Goal: Information Seeking & Learning: Understand process/instructions

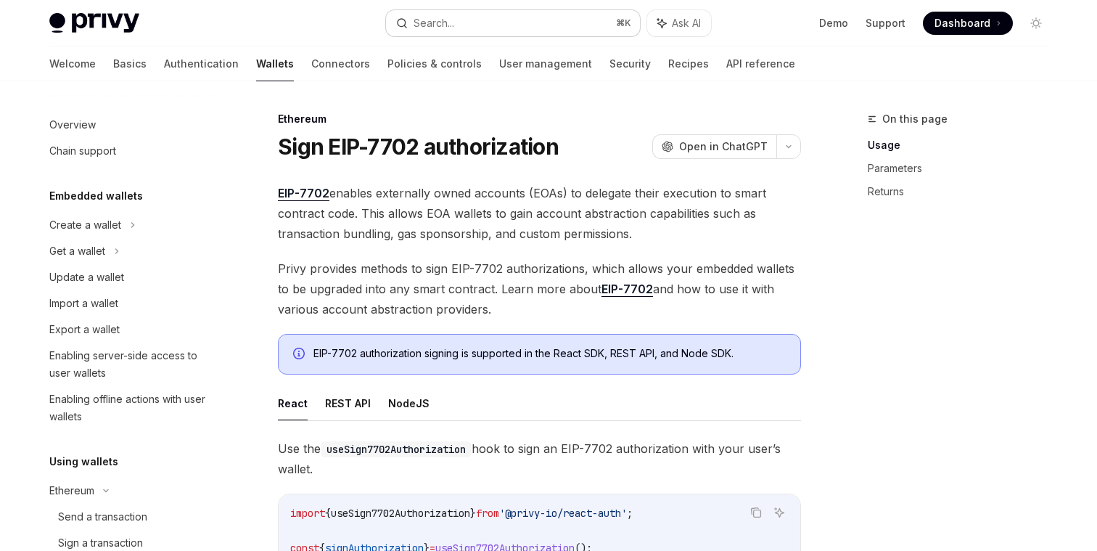
click at [543, 22] on button "Search... ⌘ K" at bounding box center [513, 23] width 254 height 26
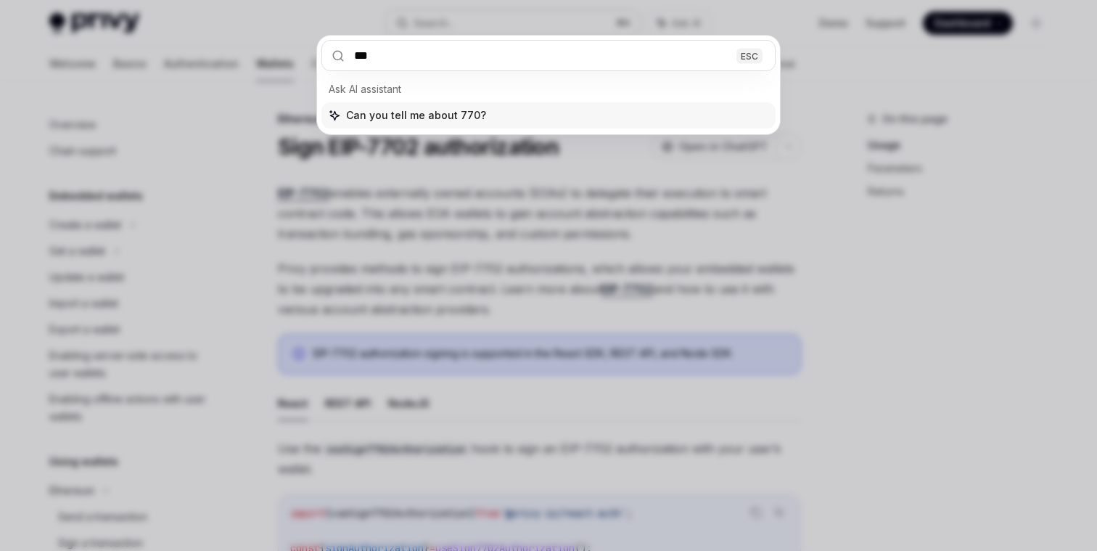
type input "****"
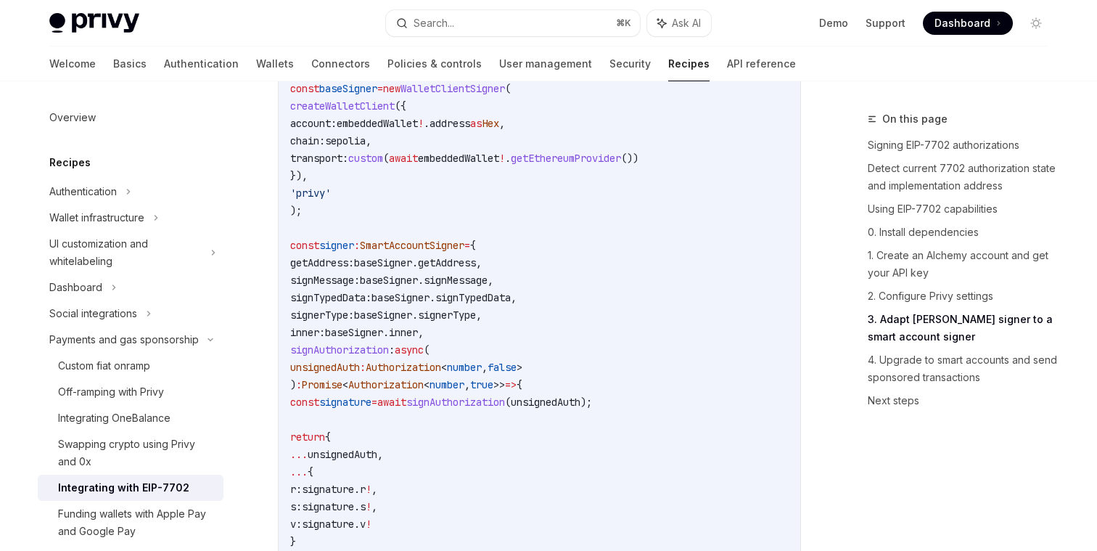
scroll to position [2646, 0]
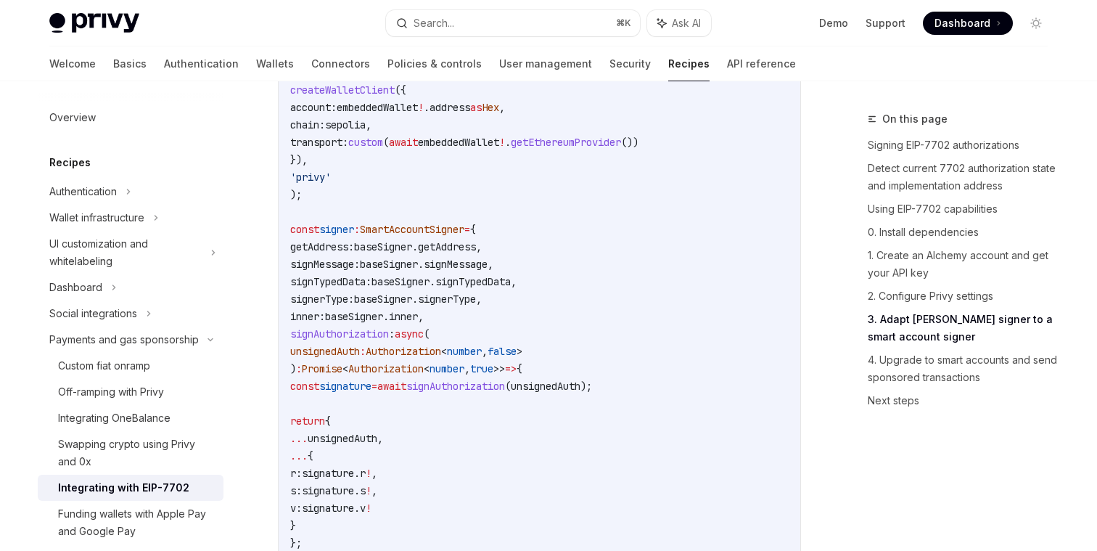
click at [432, 236] on span "SmartAccountSigner" at bounding box center [412, 229] width 104 height 13
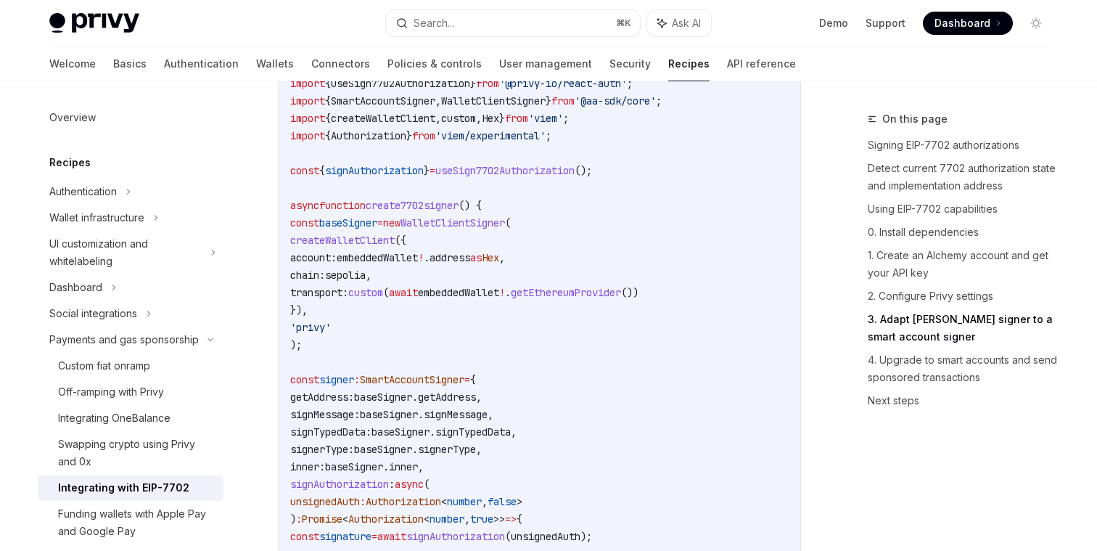
scroll to position [2490, 0]
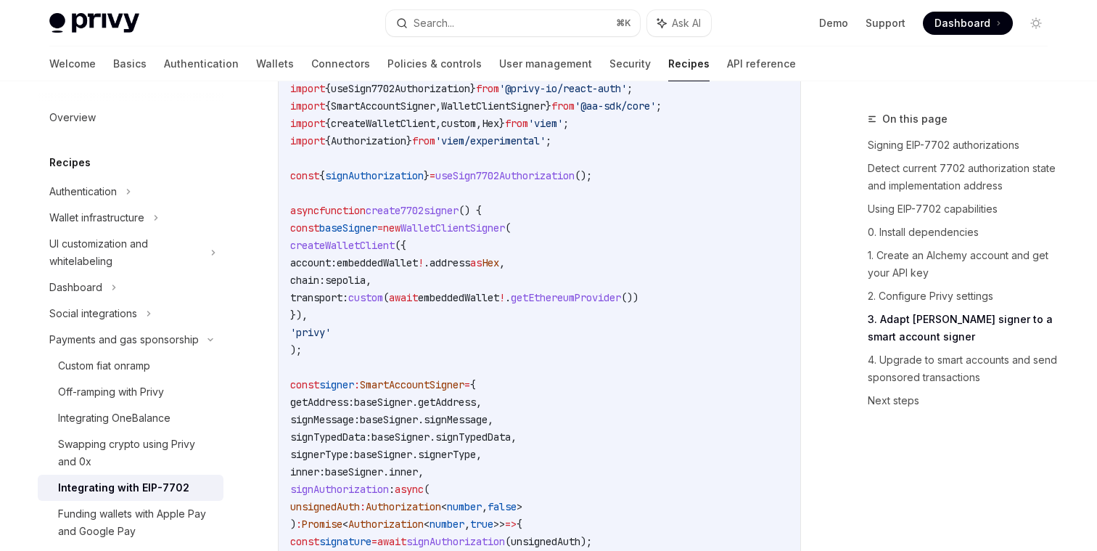
click at [467, 234] on span "WalletClientSigner" at bounding box center [453, 227] width 104 height 13
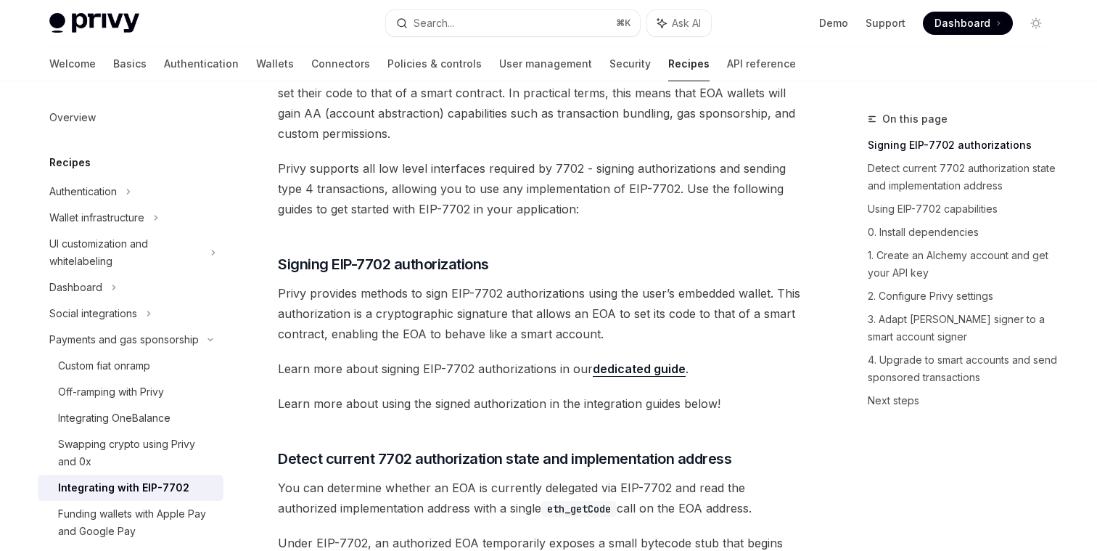
scroll to position [120, 0]
click at [626, 368] on link "dedicated guide" at bounding box center [639, 369] width 93 height 15
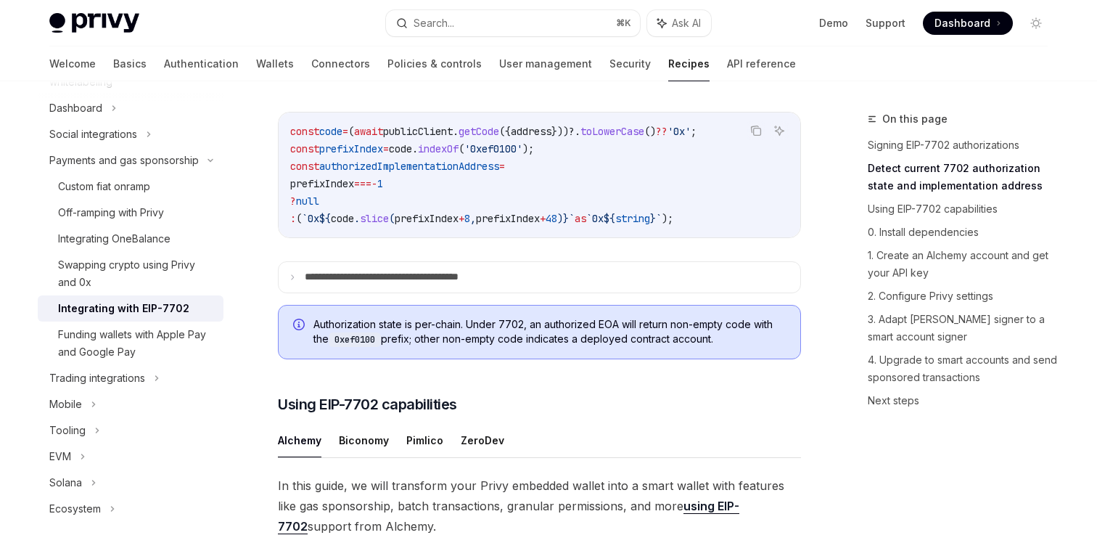
scroll to position [708, 0]
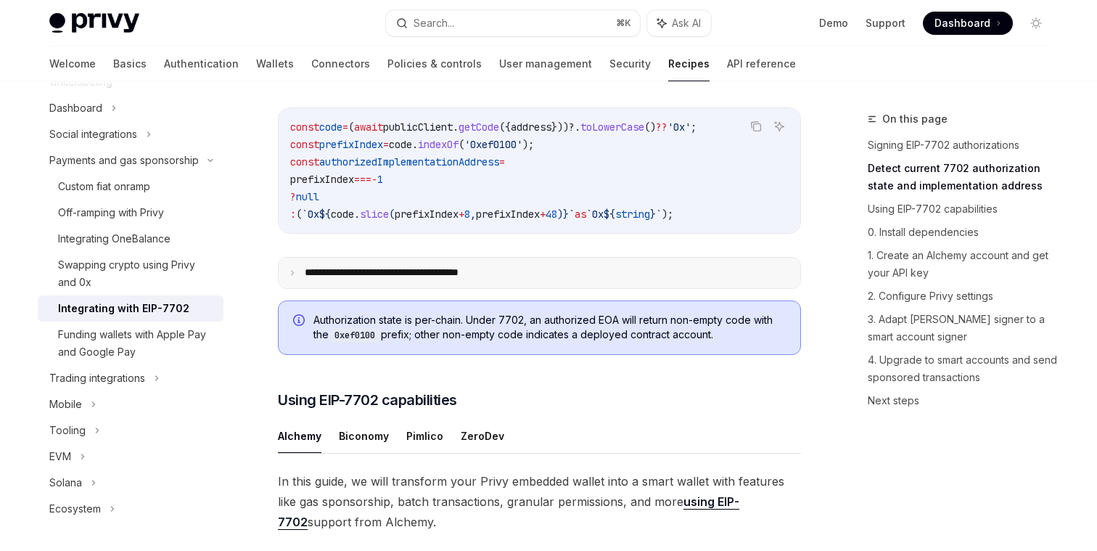
click at [542, 288] on summary "**********" at bounding box center [540, 273] width 522 height 30
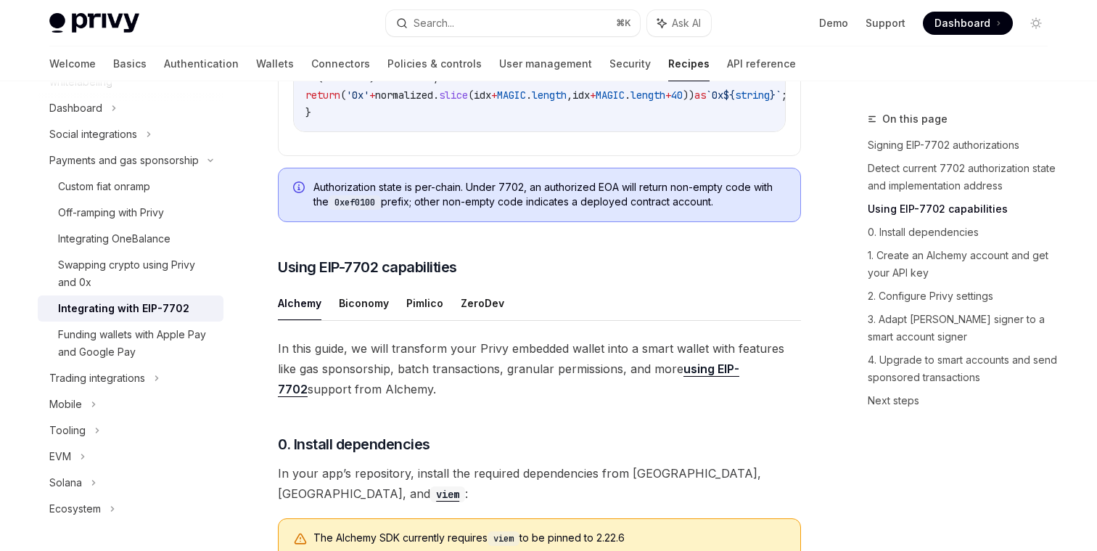
scroll to position [1190, 0]
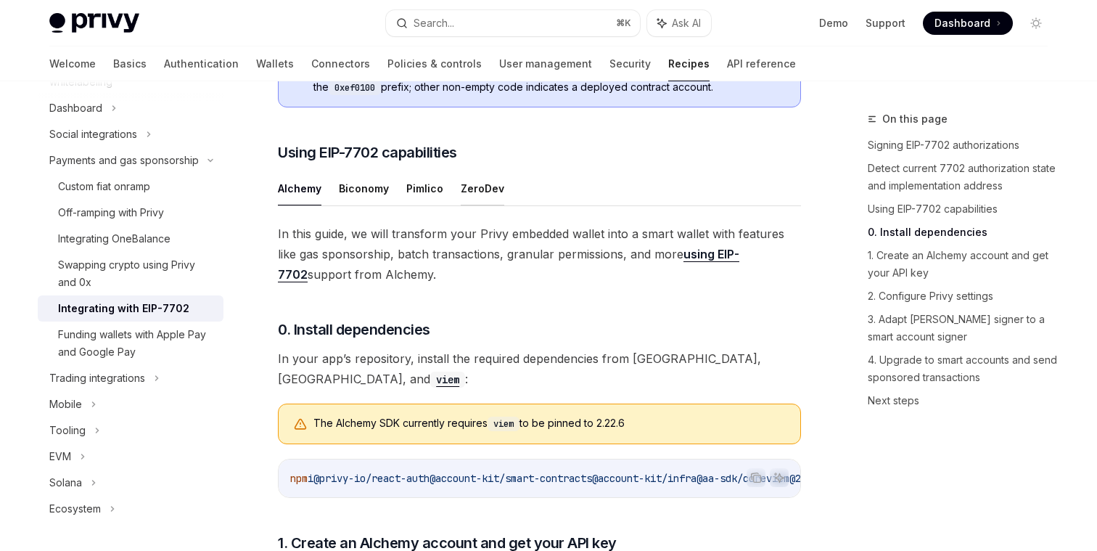
click at [473, 205] on button "ZeroDev" at bounding box center [483, 188] width 44 height 34
type textarea "*"
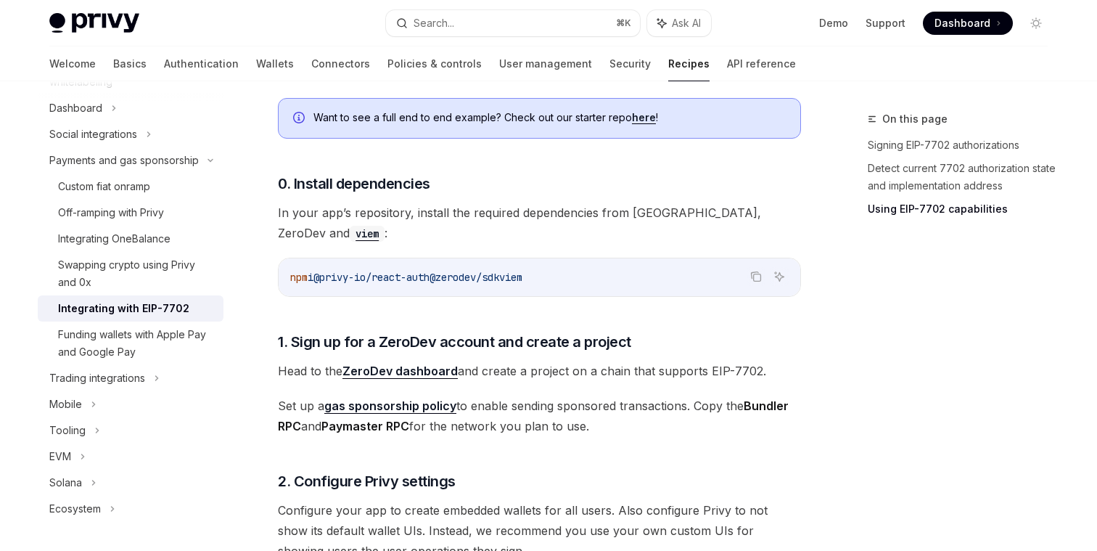
scroll to position [1385, 0]
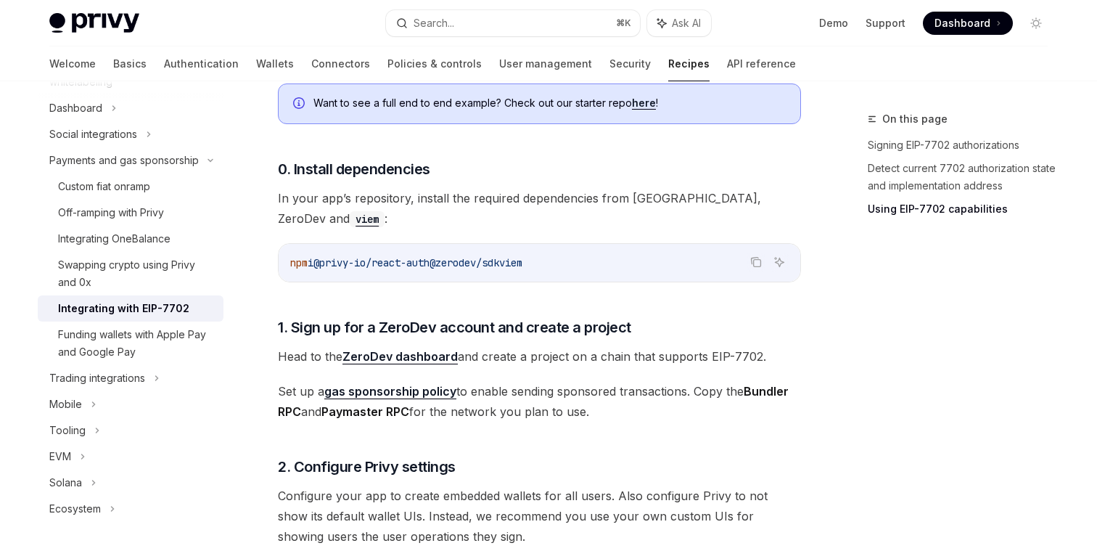
click at [467, 229] on span "In your app’s repository, install the required dependencies from Privy, ZeroDev…" at bounding box center [539, 208] width 523 height 41
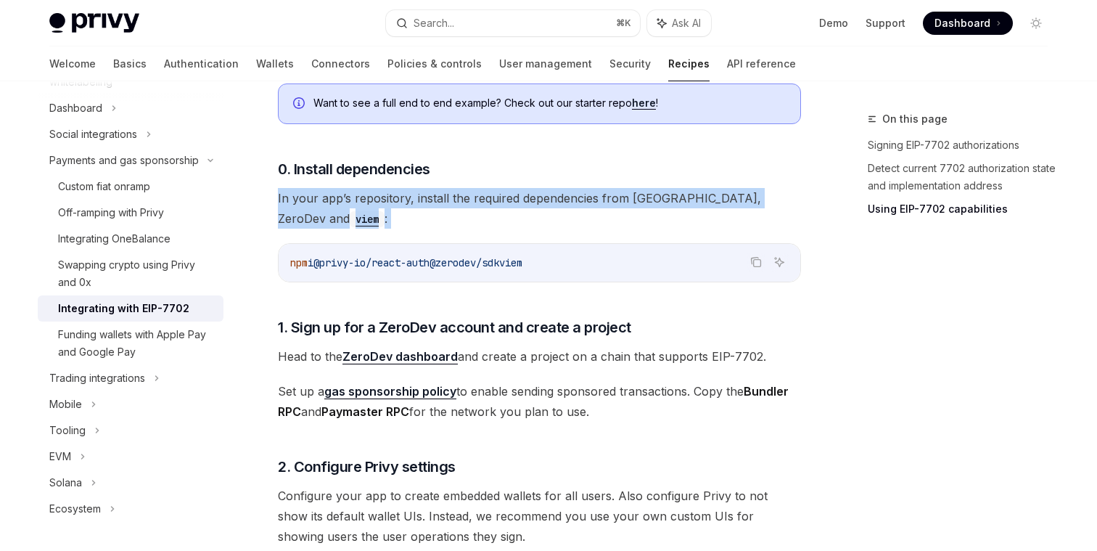
click at [467, 229] on span "In your app’s repository, install the required dependencies from Privy, ZeroDev…" at bounding box center [539, 208] width 523 height 41
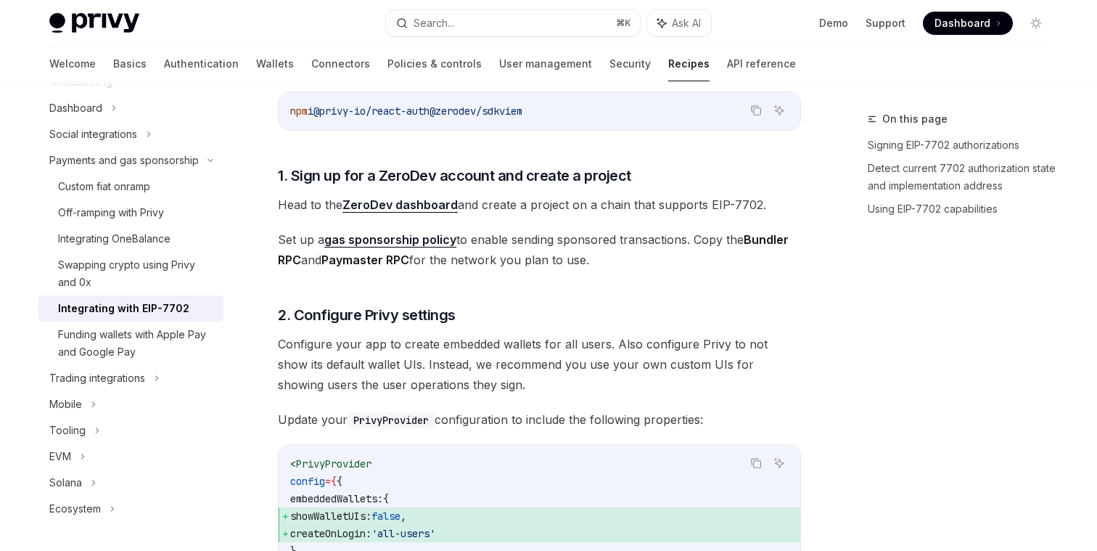
scroll to position [1551, 0]
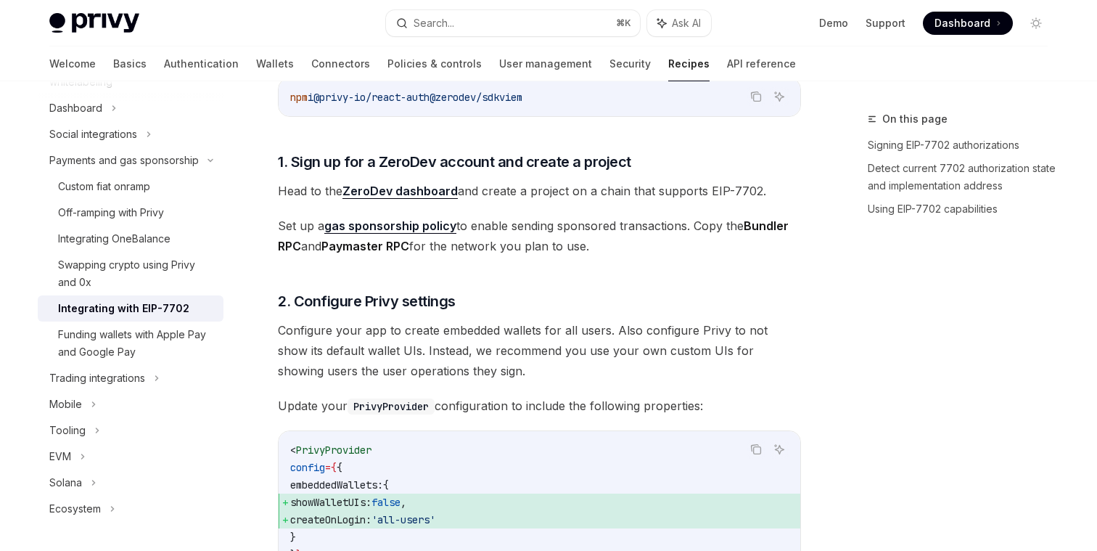
click at [512, 226] on span "Set up a gas sponsorship policy to enable sending sponsored transactions. Copy …" at bounding box center [539, 236] width 523 height 41
click at [512, 235] on span "Set up a gas sponsorship policy to enable sending sponsored transactions. Copy …" at bounding box center [539, 236] width 523 height 41
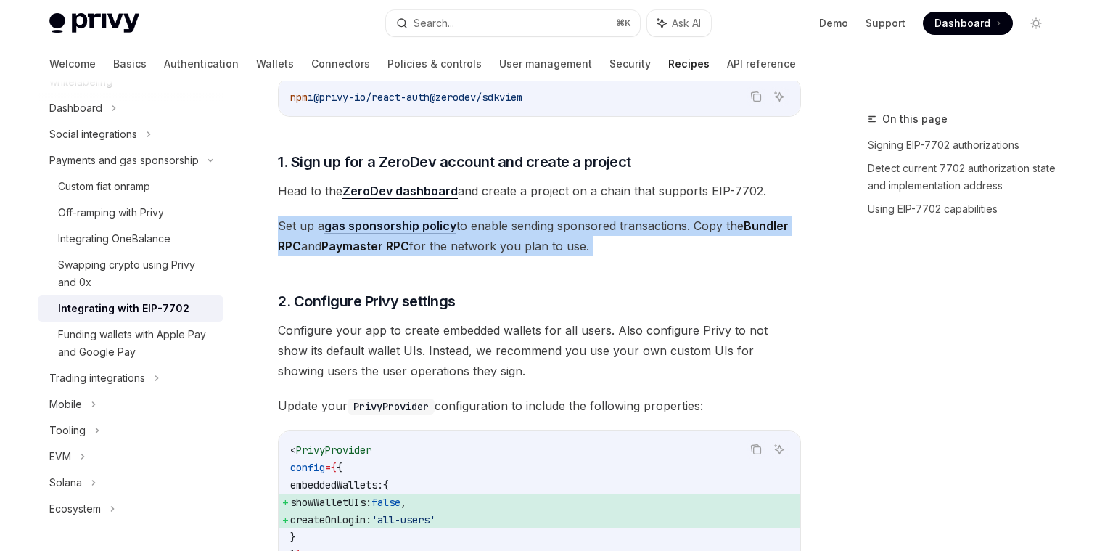
click at [512, 235] on span "Set up a gas sponsorship policy to enable sending sponsored transactions. Copy …" at bounding box center [539, 236] width 523 height 41
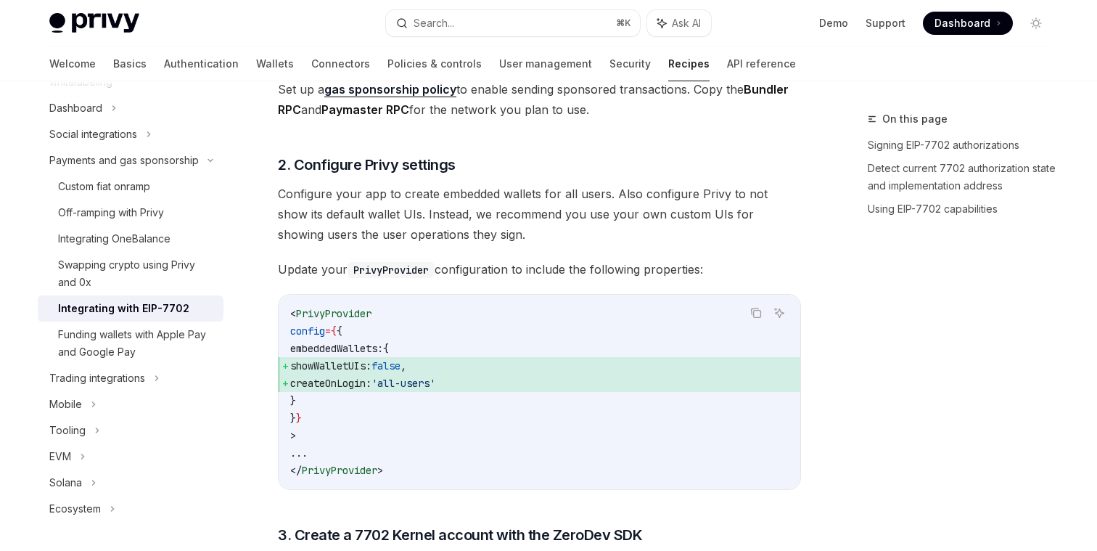
scroll to position [1688, 0]
click at [494, 212] on span "Configure your app to create embedded wallets for all users. Also configure Pri…" at bounding box center [539, 212] width 523 height 61
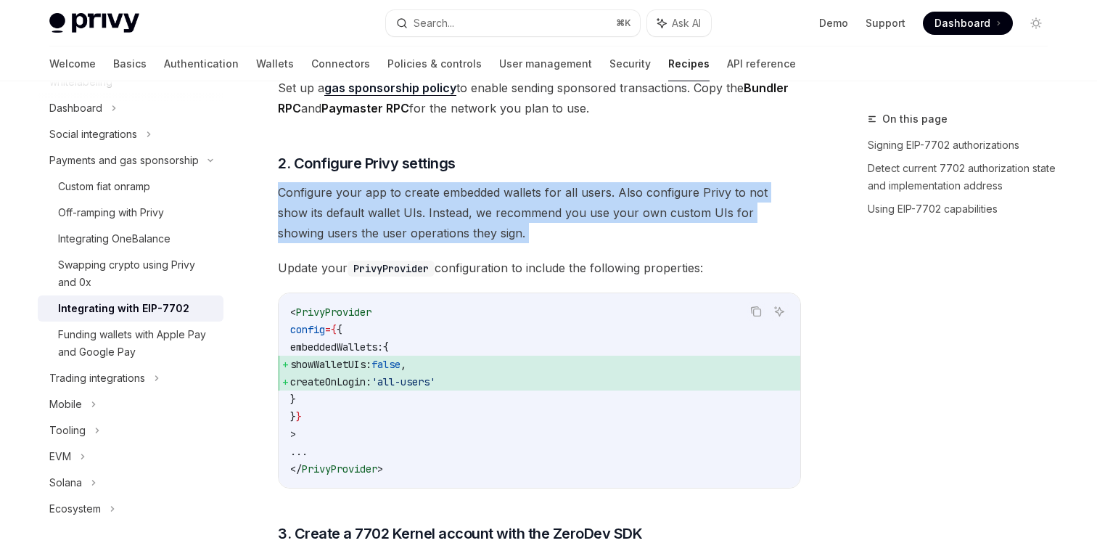
click at [494, 212] on span "Configure your app to create embedded wallets for all users. Also configure Pri…" at bounding box center [539, 212] width 523 height 61
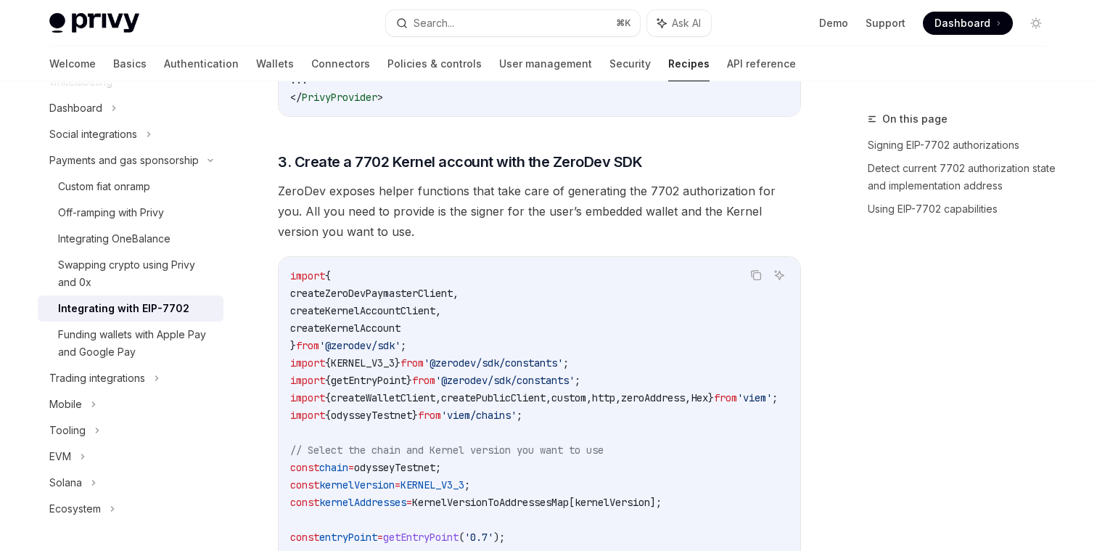
scroll to position [2061, 0]
click at [495, 207] on span "ZeroDev exposes helper functions that take care of generating the 7702 authoriz…" at bounding box center [539, 209] width 523 height 61
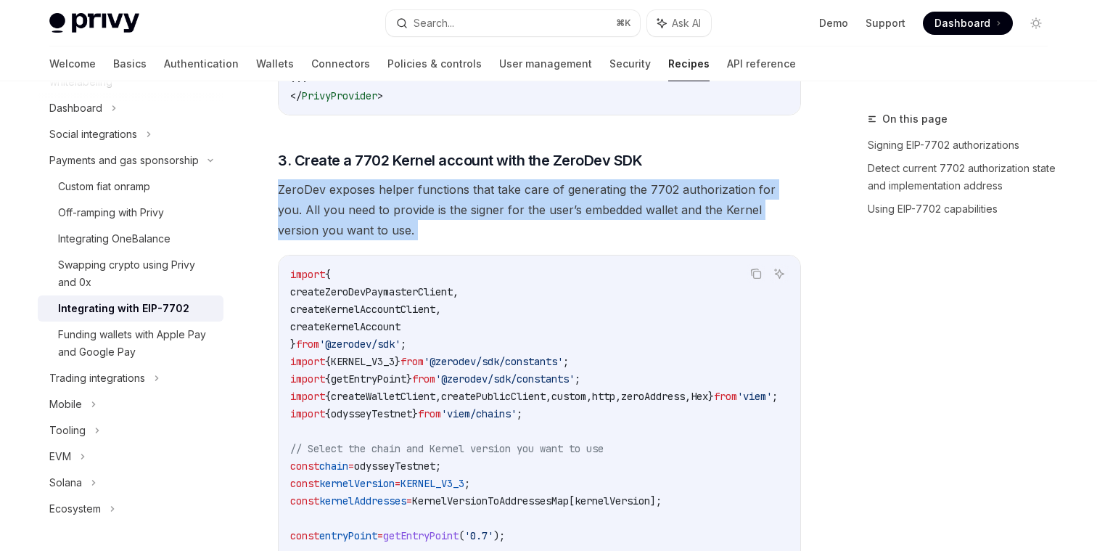
click at [495, 207] on span "ZeroDev exposes helper functions that take care of generating the 7702 authoriz…" at bounding box center [539, 209] width 523 height 61
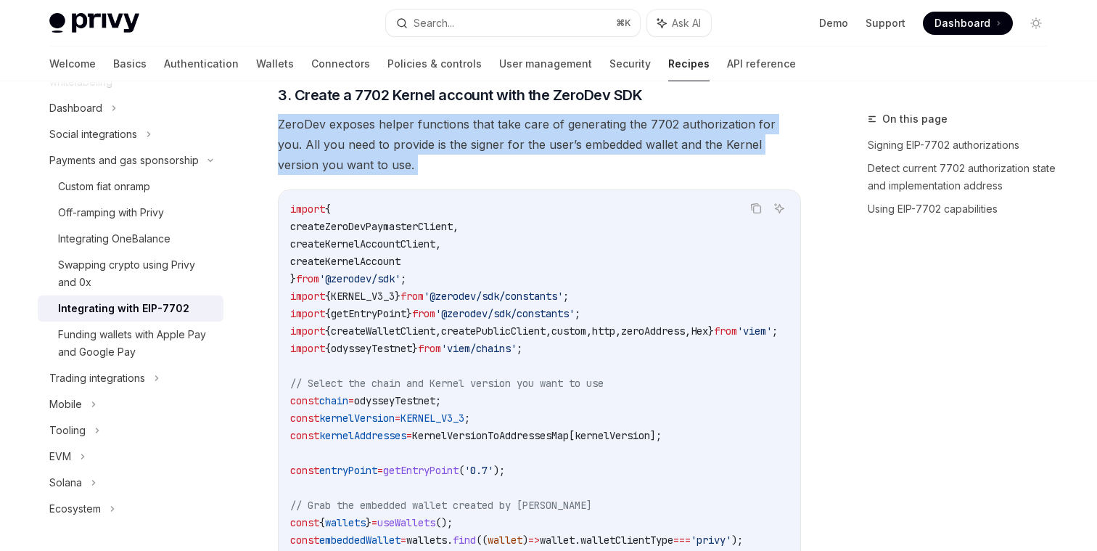
scroll to position [2127, 0]
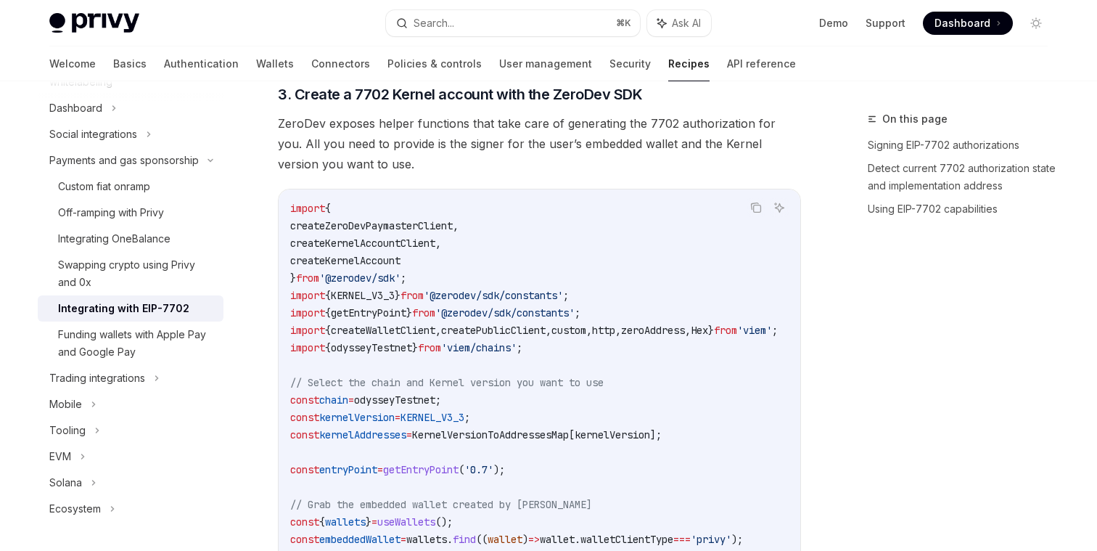
click at [503, 174] on span "ZeroDev exposes helper functions that take care of generating the 7702 authoriz…" at bounding box center [539, 143] width 523 height 61
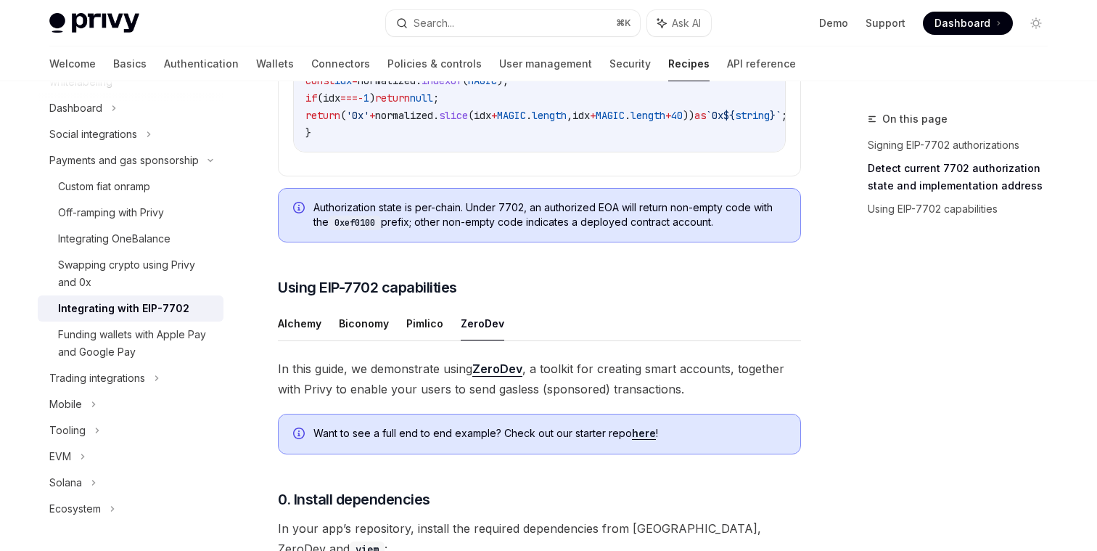
scroll to position [1056, 0]
click at [510, 28] on button "Search... ⌘ K" at bounding box center [513, 23] width 254 height 26
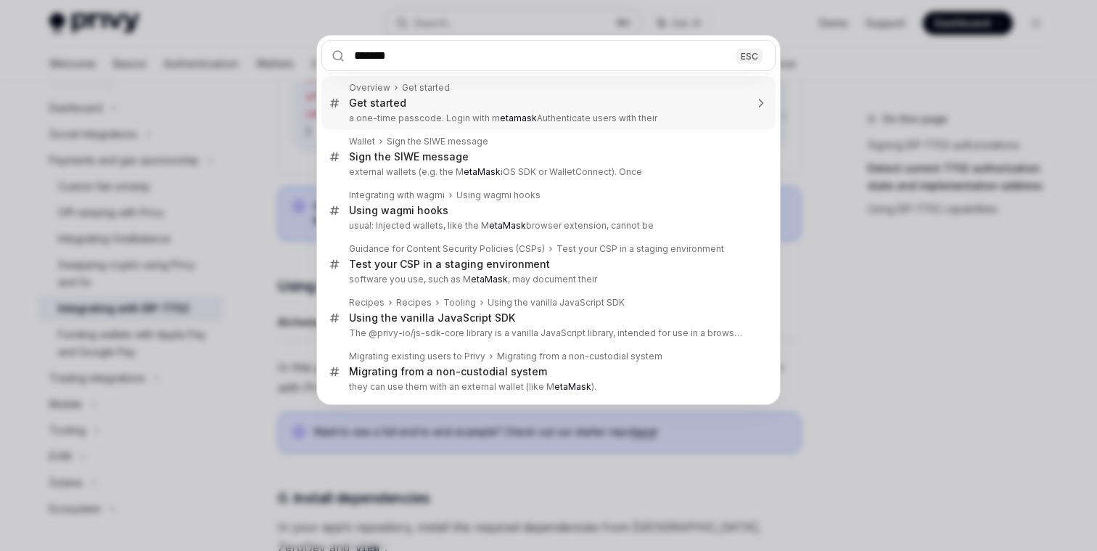
type input "********"
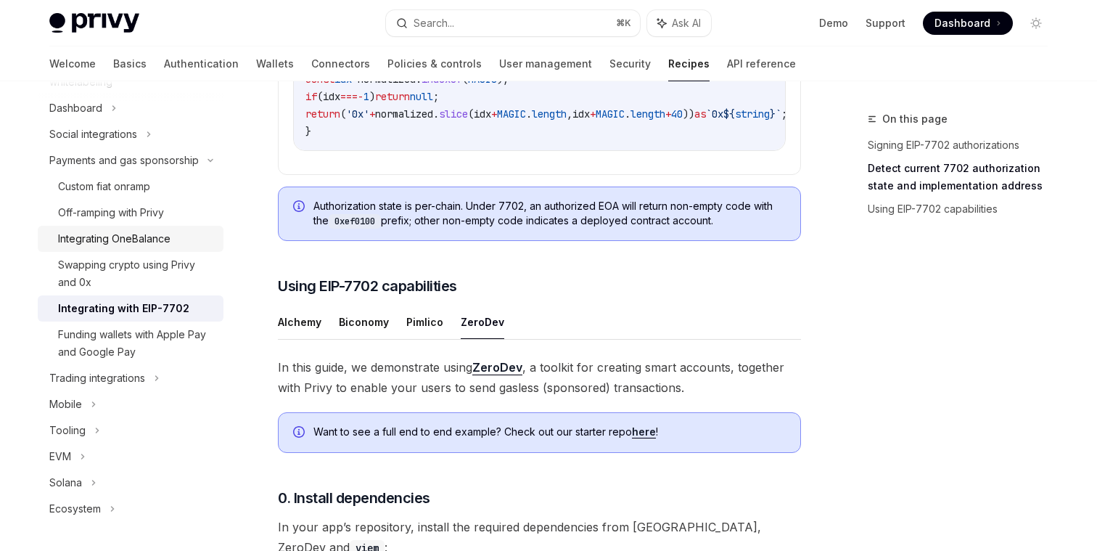
type textarea "*"
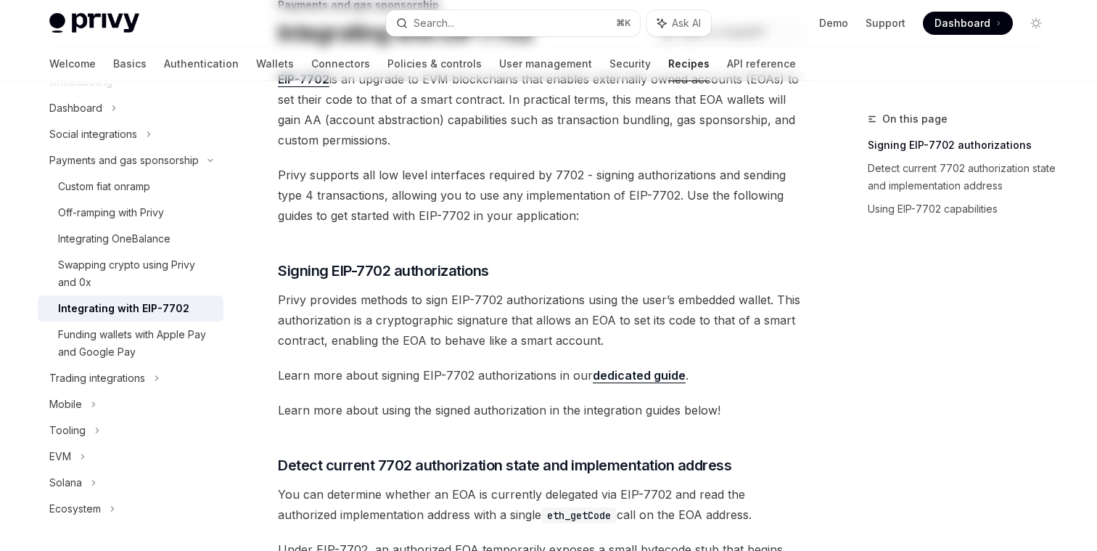
scroll to position [0, 0]
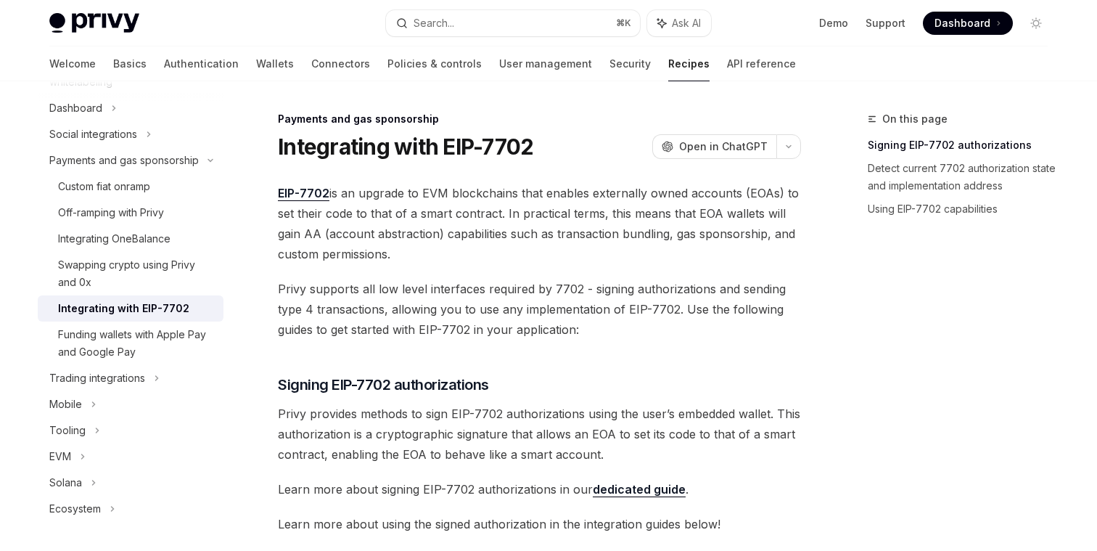
click at [636, 488] on link "dedicated guide" at bounding box center [639, 489] width 93 height 15
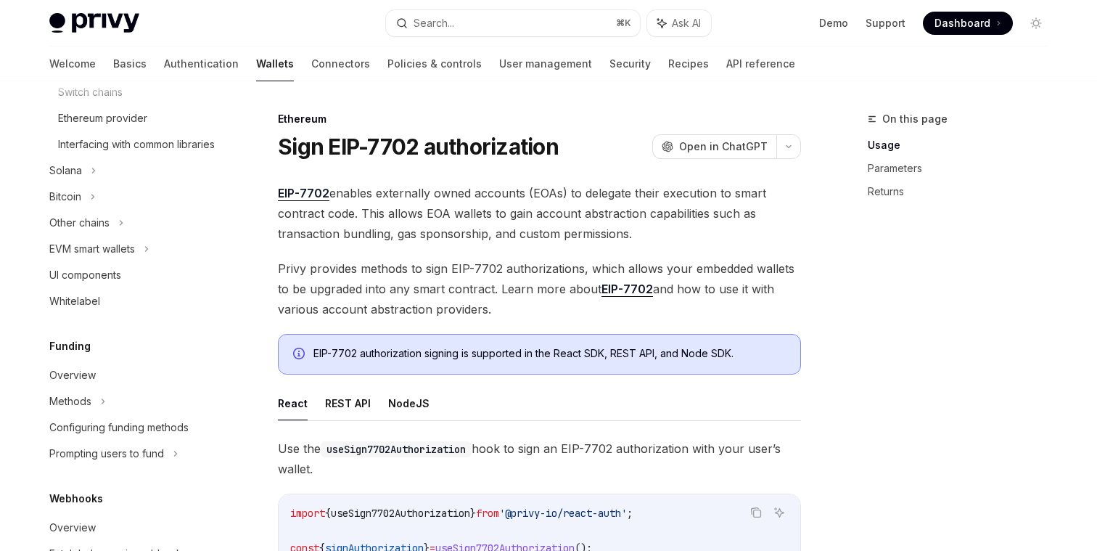
scroll to position [609, 0]
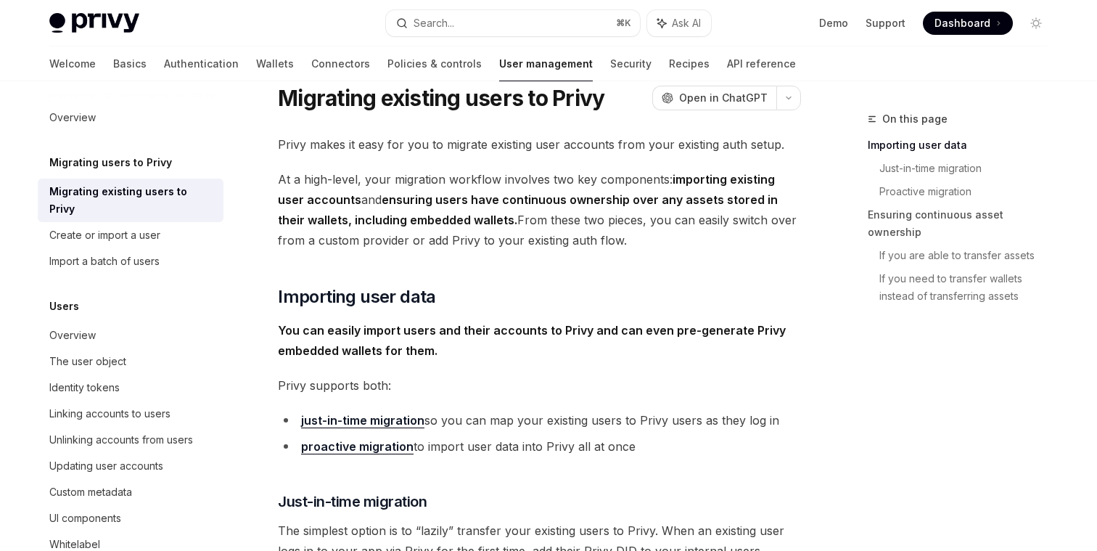
scroll to position [49, 0]
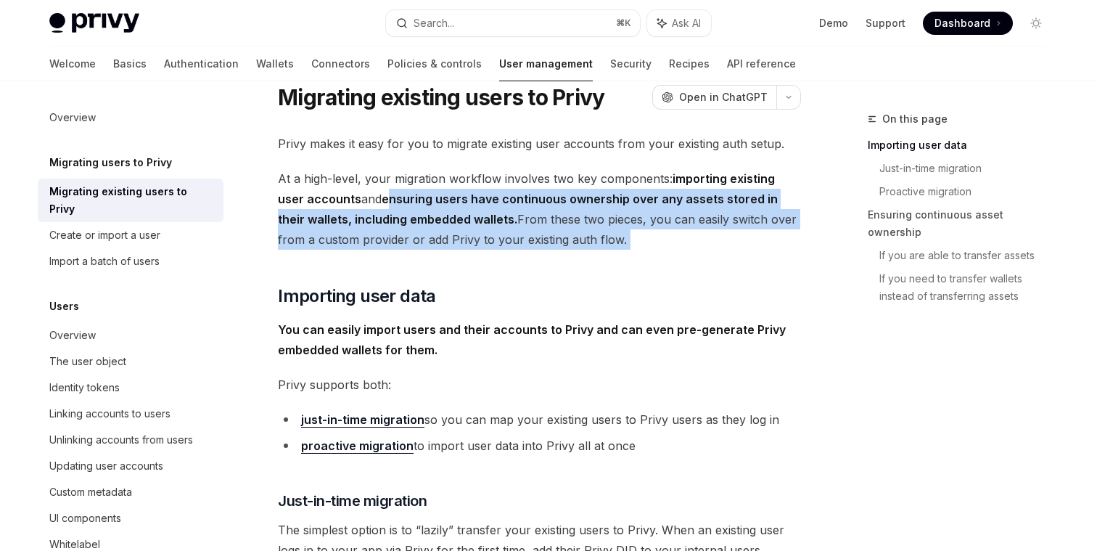
drag, startPoint x: 364, startPoint y: 206, endPoint x: 707, endPoint y: 263, distance: 347.8
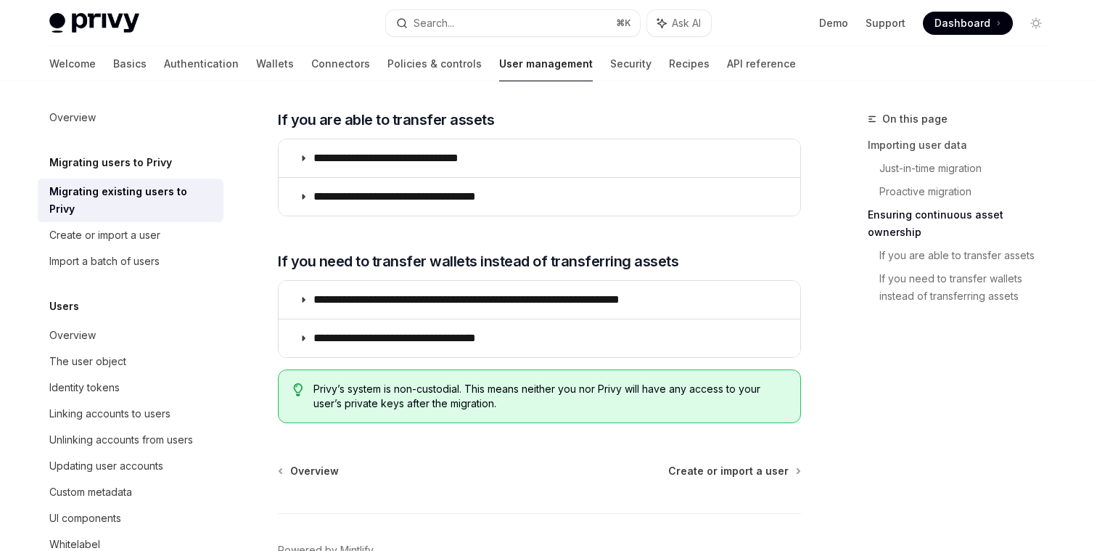
scroll to position [1735, 0]
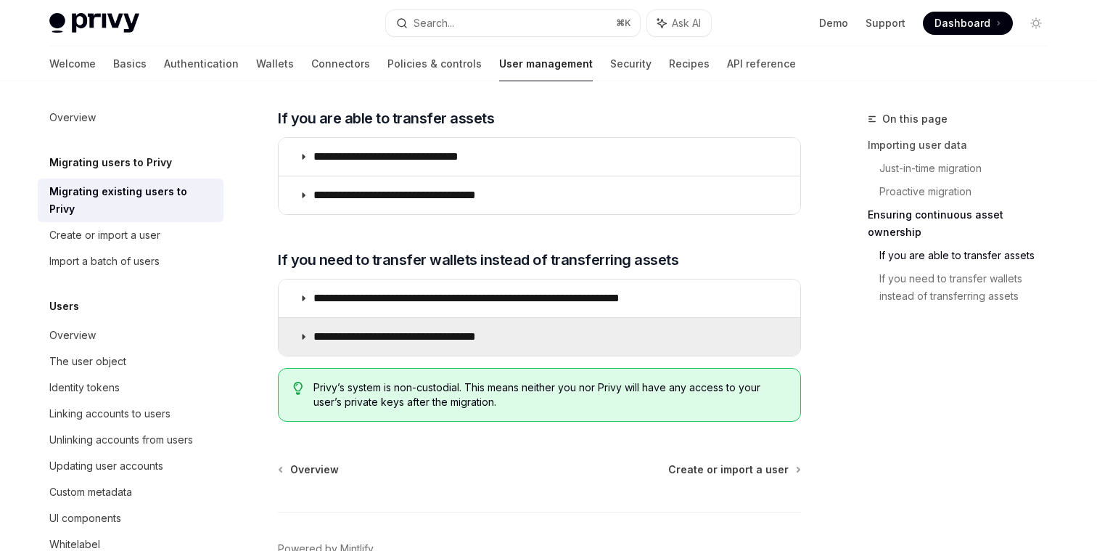
click at [304, 337] on icon at bounding box center [303, 336] width 9 height 9
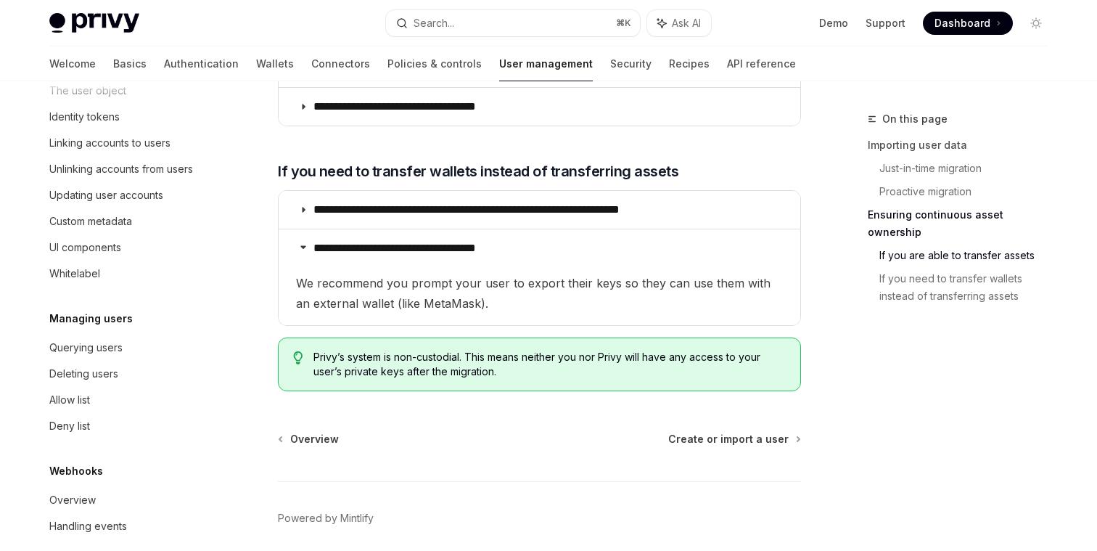
scroll to position [250, 0]
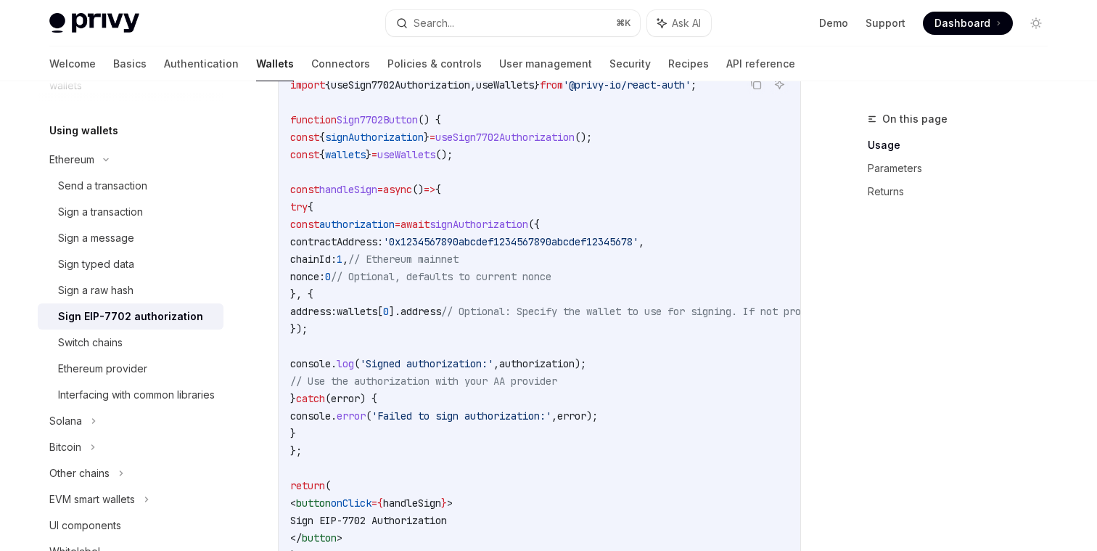
scroll to position [527, 0]
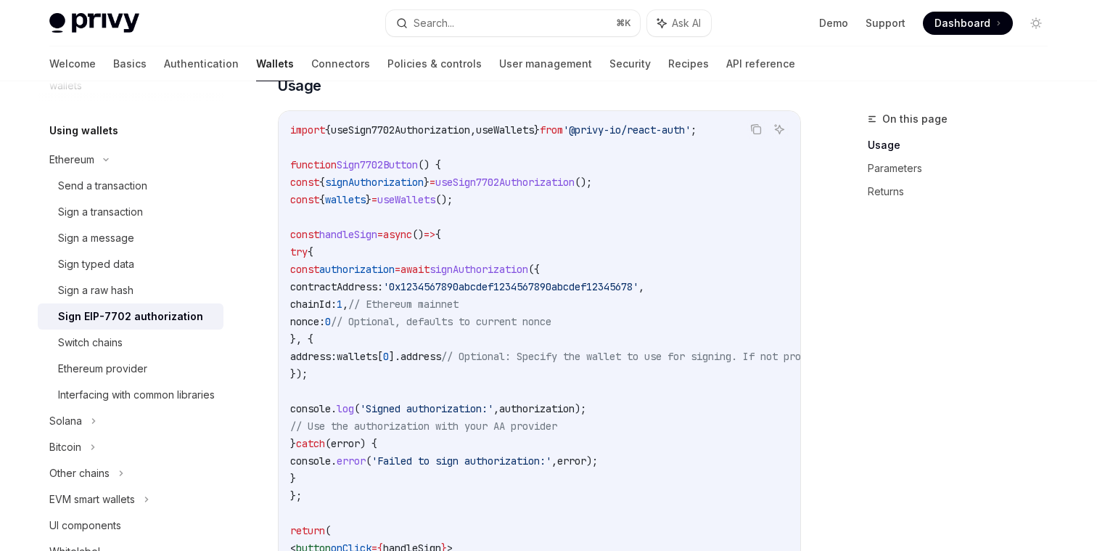
click at [528, 268] on span "signAuthorization" at bounding box center [479, 269] width 99 height 13
copy span "signAuthorization"
click at [540, 18] on button "Search... ⌘ K" at bounding box center [513, 23] width 254 height 26
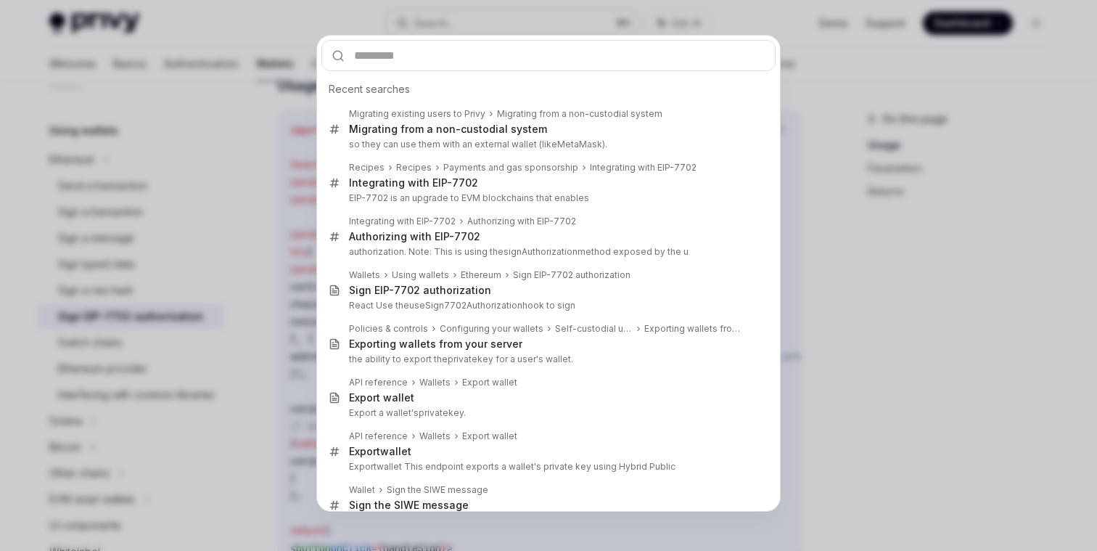
type input "**********"
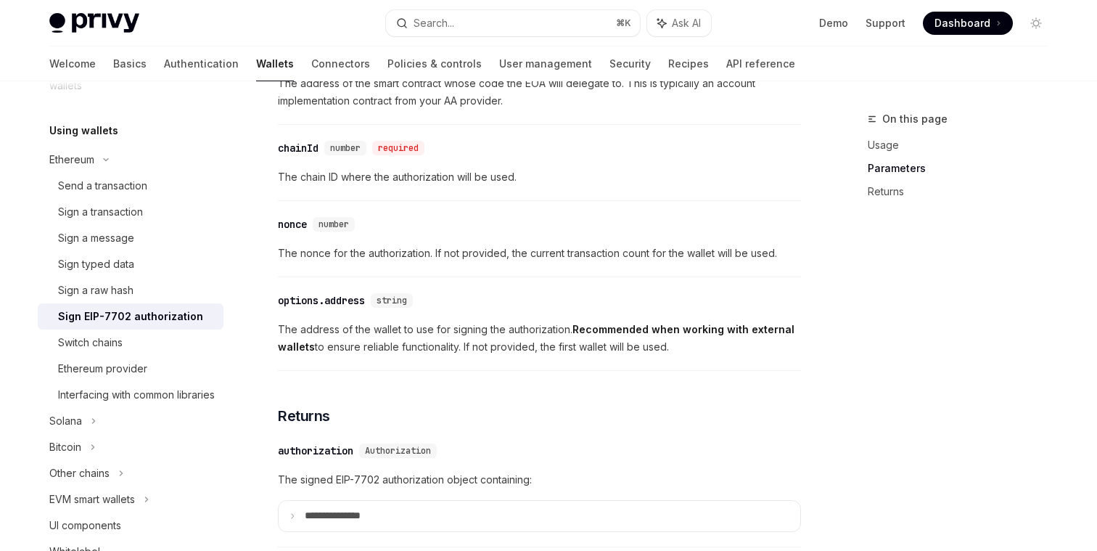
scroll to position [1186, 0]
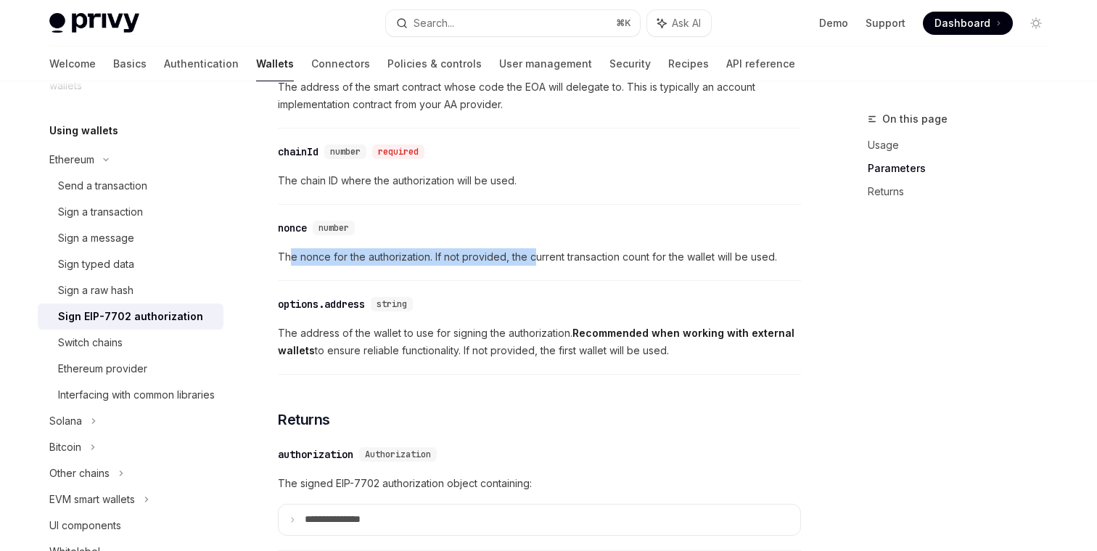
drag, startPoint x: 288, startPoint y: 262, endPoint x: 535, endPoint y: 263, distance: 246.7
click at [536, 263] on span "The nonce for the authorization. If not provided, the current transaction count…" at bounding box center [539, 256] width 523 height 17
click at [535, 263] on span "The nonce for the authorization. If not provided, the current transaction count…" at bounding box center [539, 256] width 523 height 17
click at [577, 258] on span "The nonce for the authorization. If not provided, the current transaction count…" at bounding box center [539, 256] width 523 height 17
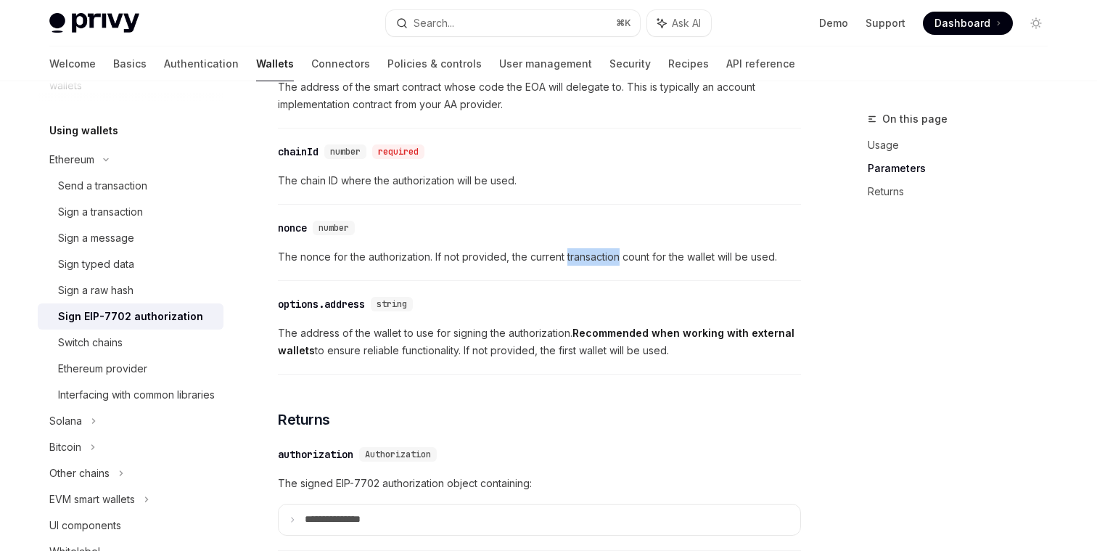
click at [577, 258] on span "The nonce for the authorization. If not provided, the current transaction count…" at bounding box center [539, 256] width 523 height 17
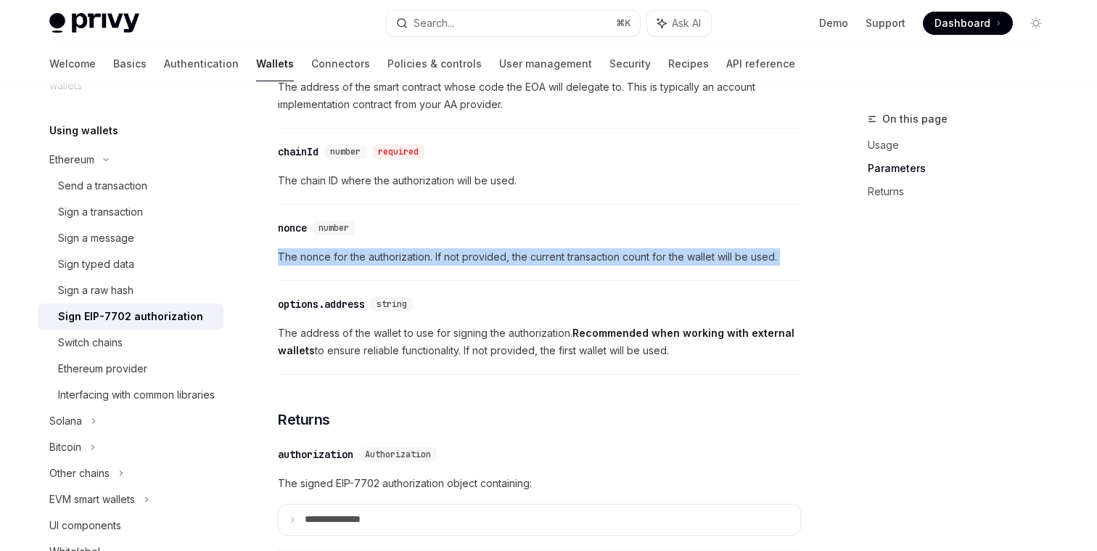
click at [577, 258] on span "The nonce for the authorization. If not provided, the current transaction count…" at bounding box center [539, 256] width 523 height 17
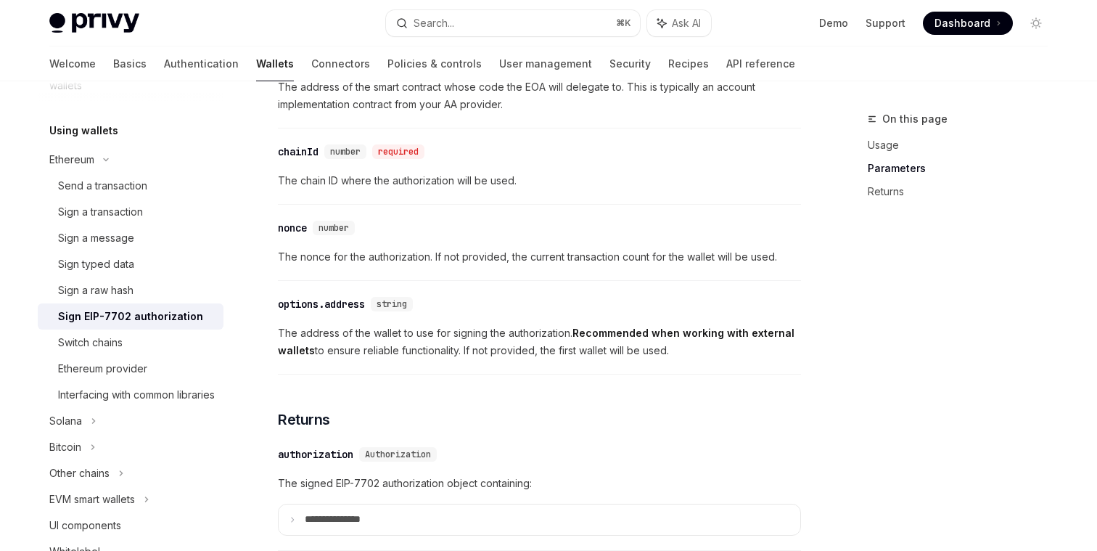
click at [628, 274] on div "​ nonce number The nonce for the authorization. If not provided, the current tr…" at bounding box center [539, 246] width 523 height 69
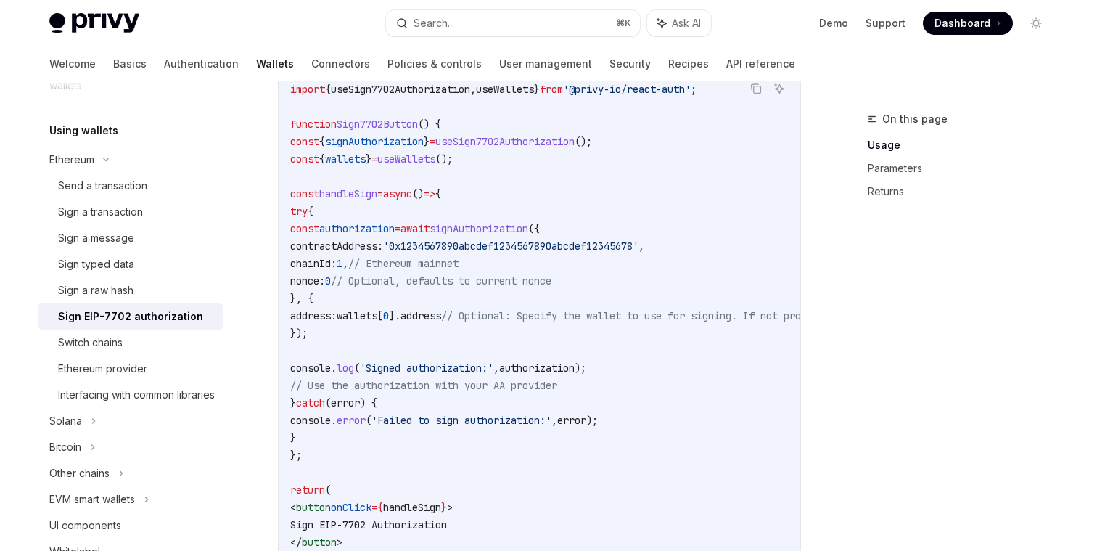
scroll to position [568, 0]
click at [131, 184] on div "Send a transaction" at bounding box center [102, 185] width 89 height 17
type textarea "*"
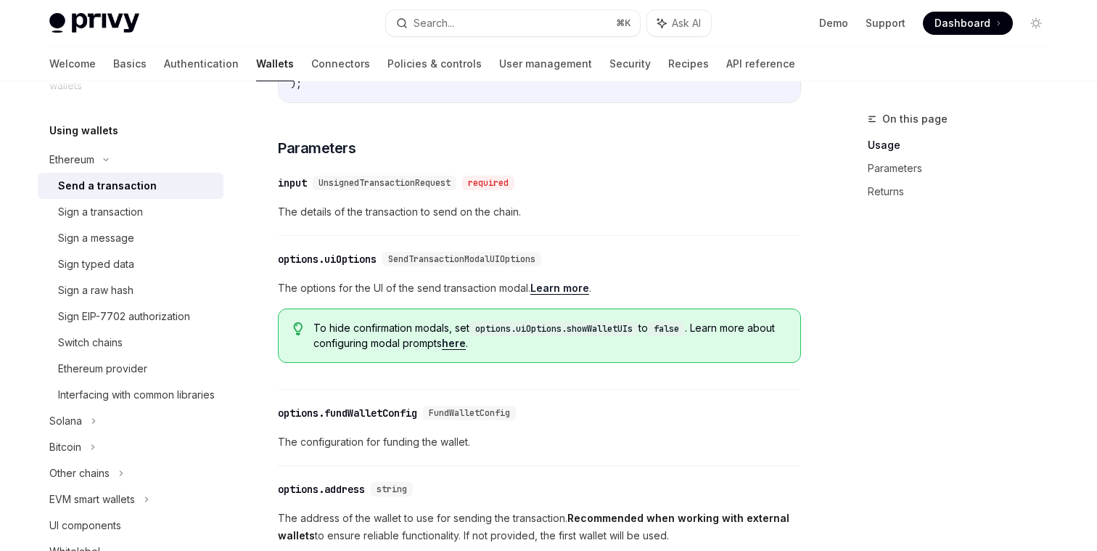
scroll to position [563, 0]
